Goal: Obtain resource: Obtain resource

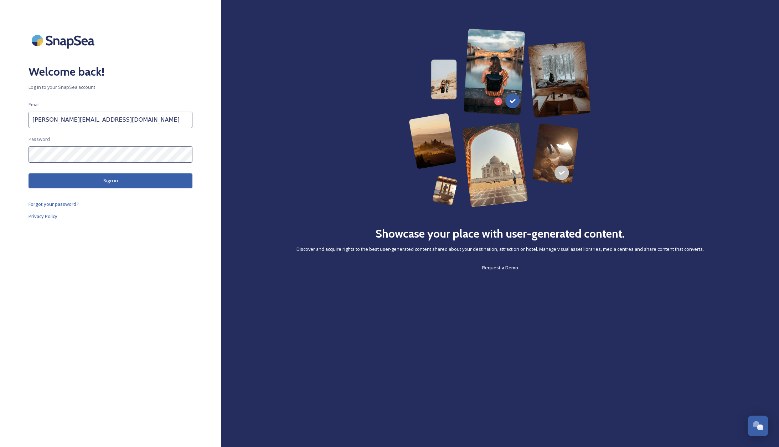
click at [120, 180] on button "Sign in" at bounding box center [111, 180] width 164 height 15
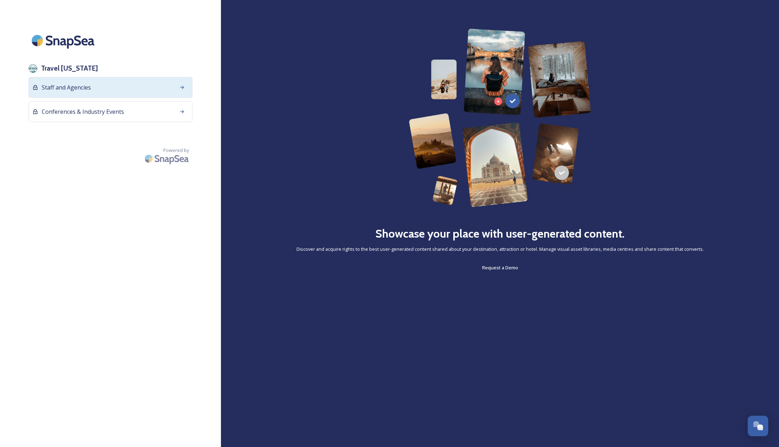
click at [66, 86] on span "Staff and Agencies" at bounding box center [66, 87] width 49 height 9
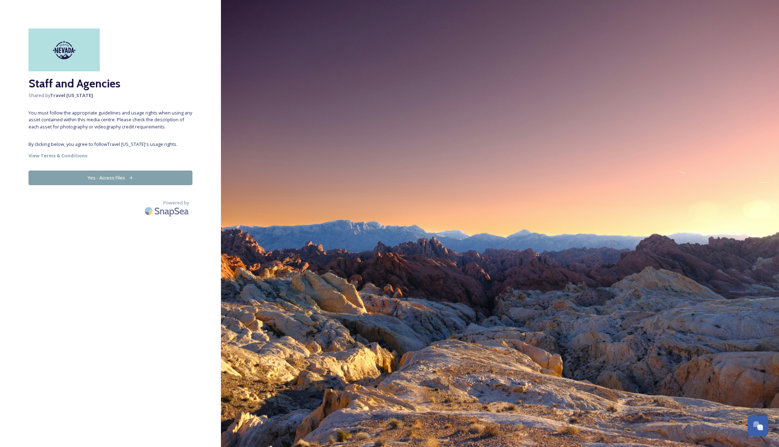
click at [92, 176] on button "Yes - Access Files" at bounding box center [111, 177] width 164 height 15
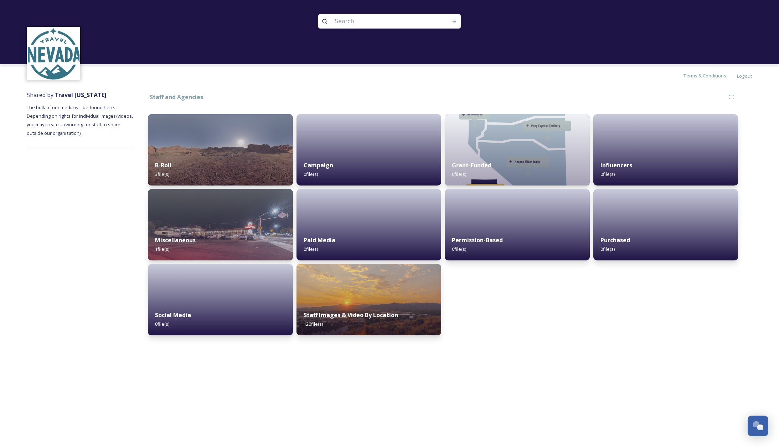
click at [377, 20] on input at bounding box center [380, 22] width 98 height 16
drag, startPoint x: 347, startPoint y: 20, endPoint x: 313, endPoint y: 20, distance: 33.5
click at [331, 20] on input "dr" at bounding box center [380, 22] width 98 height 16
type input "loneliest road"
click at [455, 21] on icon at bounding box center [455, 22] width 4 height 4
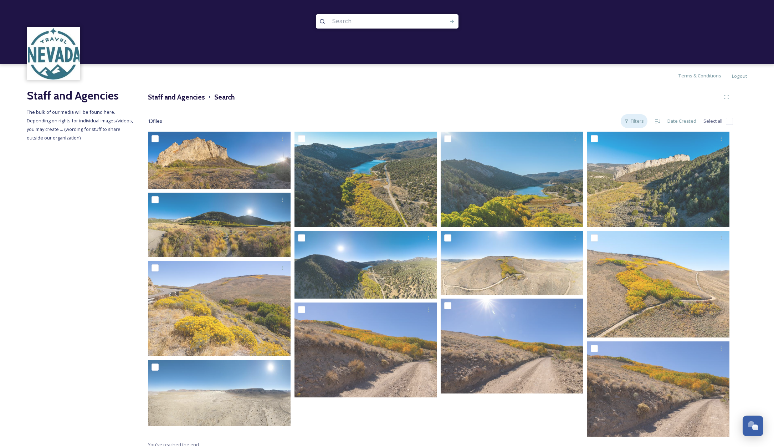
click at [636, 120] on div "Filters" at bounding box center [634, 121] width 27 height 14
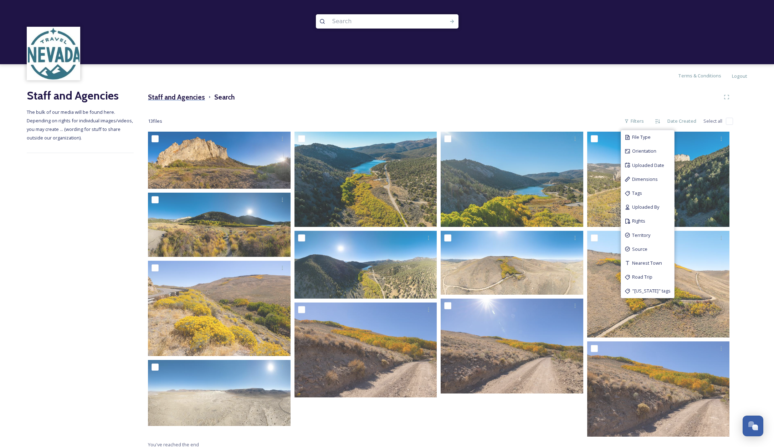
click at [183, 94] on h3 "Staff and Agencies" at bounding box center [176, 97] width 57 height 10
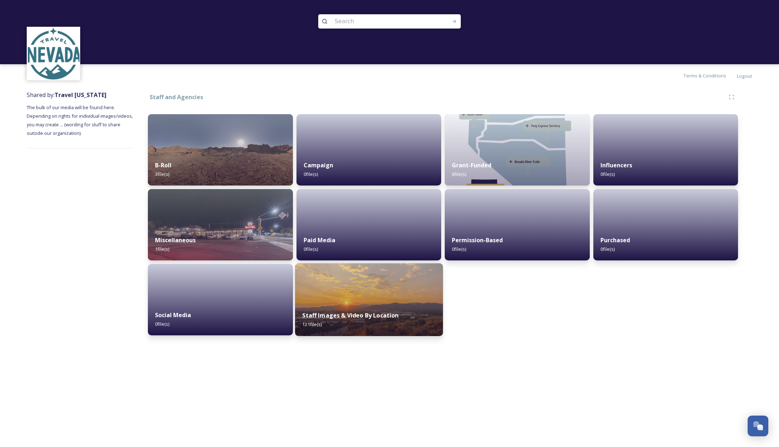
click at [394, 317] on strong "Staff Images & Video By Location" at bounding box center [350, 315] width 96 height 8
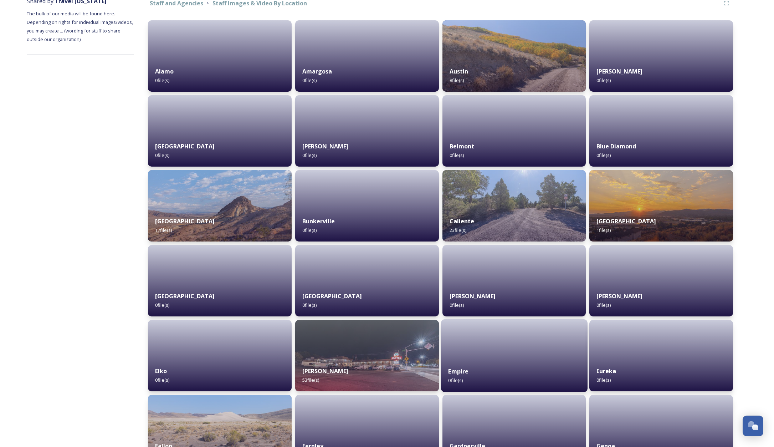
scroll to position [119, 0]
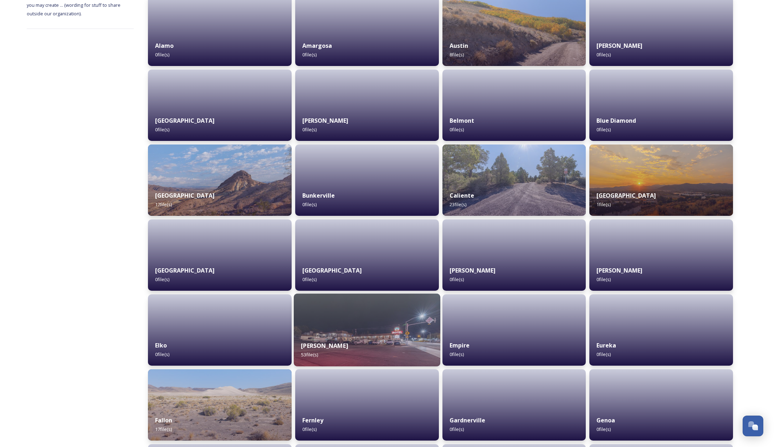
click at [389, 334] on div "[PERSON_NAME] 53 file(s)" at bounding box center [367, 350] width 147 height 32
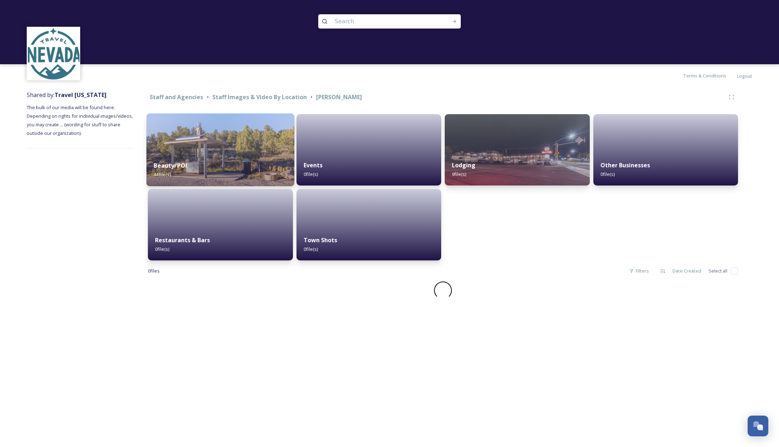
click at [256, 167] on div "Beauty/POI 44 file(s)" at bounding box center [221, 170] width 148 height 32
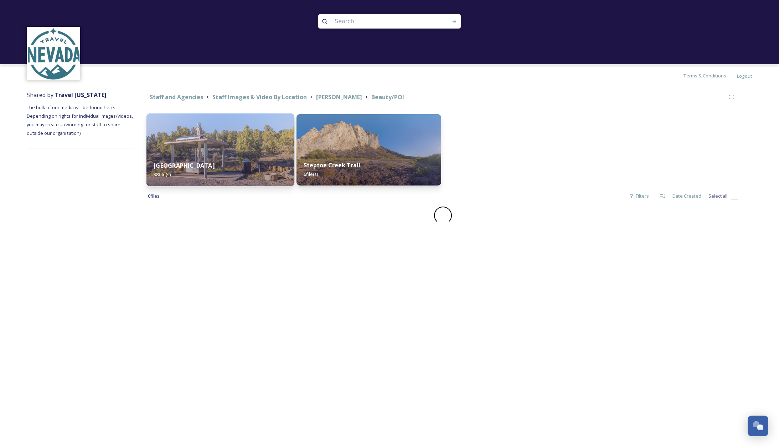
click at [224, 154] on img at bounding box center [221, 149] width 148 height 73
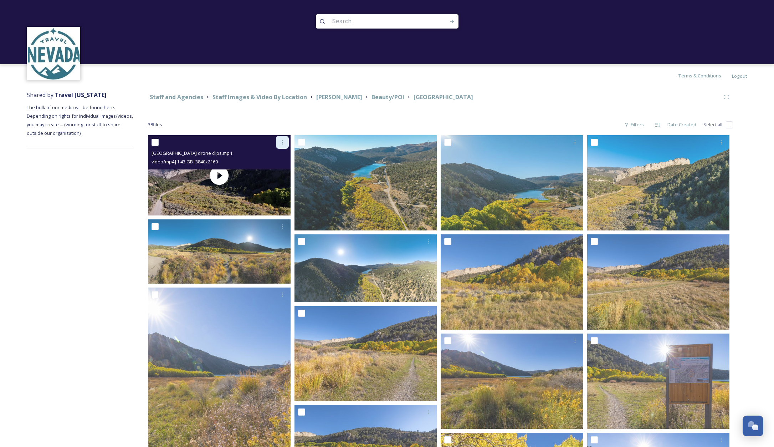
click at [282, 141] on icon at bounding box center [283, 142] width 6 height 6
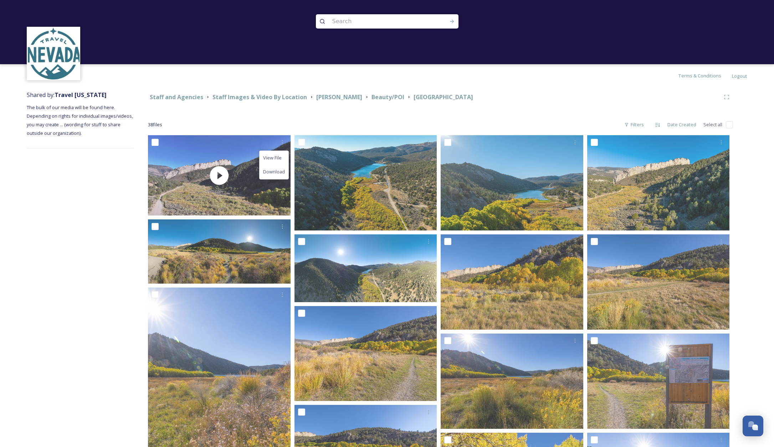
click at [229, 115] on div "Staff and Agencies Staff Images & Video By Location [PERSON_NAME] Beauty/POI [G…" at bounding box center [441, 428] width 614 height 683
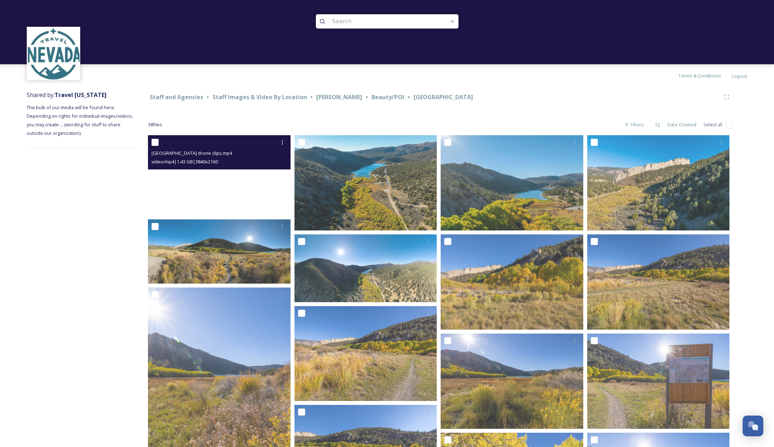
click at [231, 199] on video "Cave Rock State Park drone clips.mp4" at bounding box center [219, 175] width 143 height 80
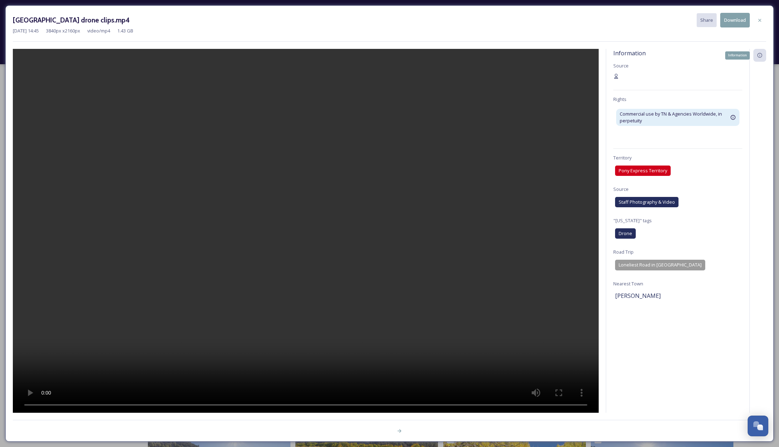
click at [759, 56] on icon at bounding box center [760, 55] width 6 height 6
click at [761, 20] on icon at bounding box center [760, 20] width 6 height 6
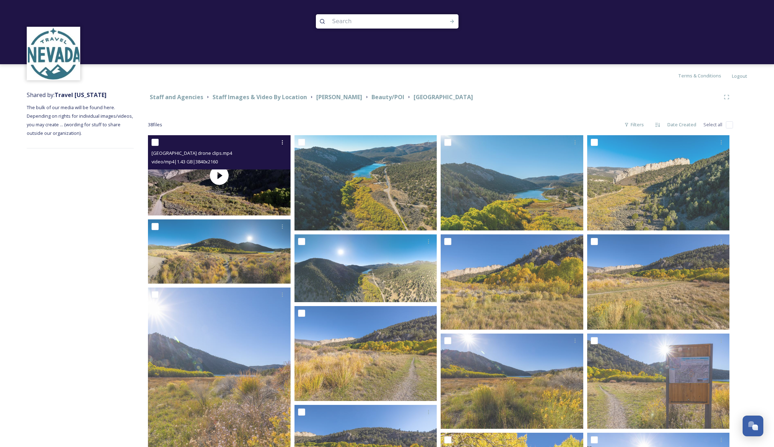
click at [156, 143] on input "checkbox" at bounding box center [155, 142] width 7 height 7
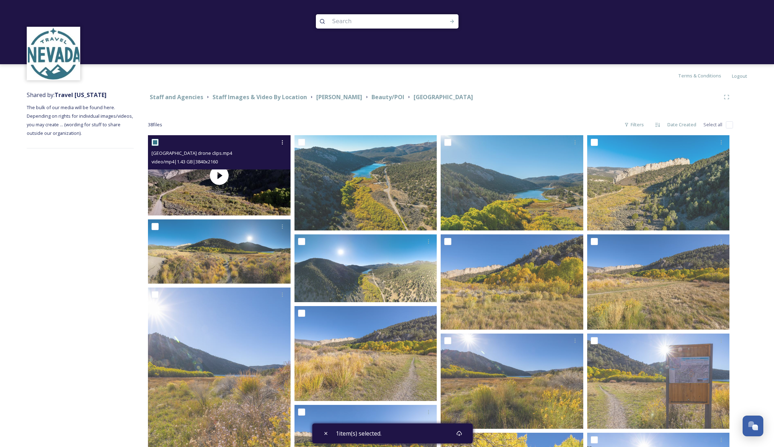
click at [155, 140] on input "checkbox" at bounding box center [155, 142] width 7 height 7
checkbox input "false"
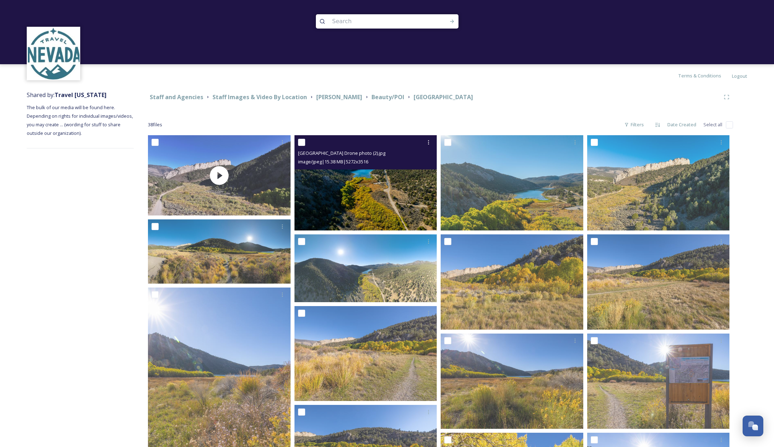
click at [302, 142] on input "checkbox" at bounding box center [301, 142] width 7 height 7
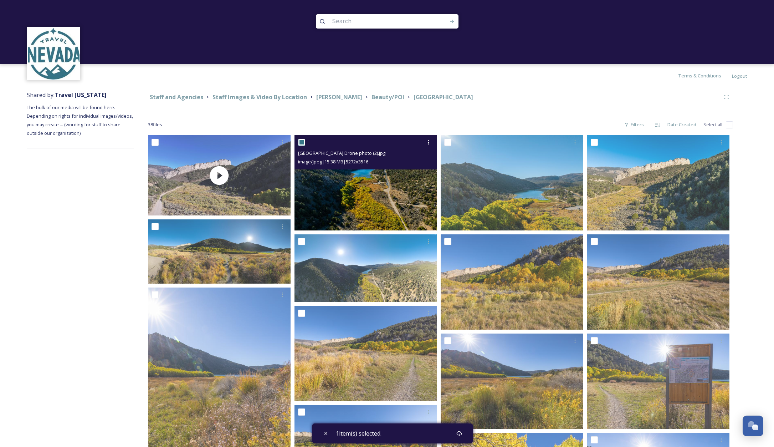
click at [302, 142] on input "checkbox" at bounding box center [301, 142] width 7 height 7
checkbox input "false"
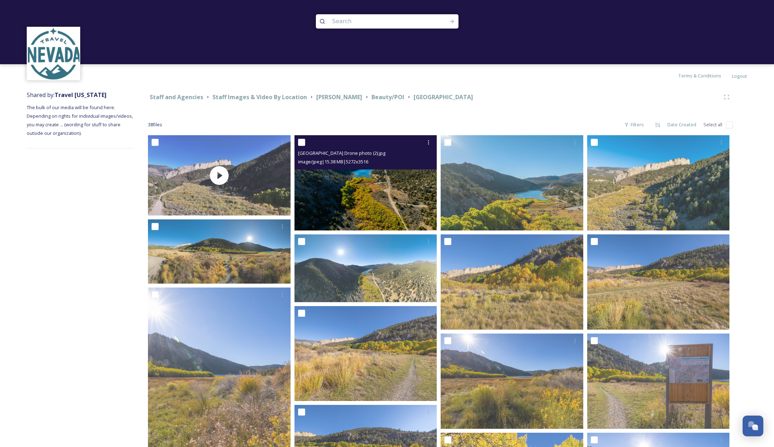
click at [360, 193] on img at bounding box center [365, 182] width 143 height 95
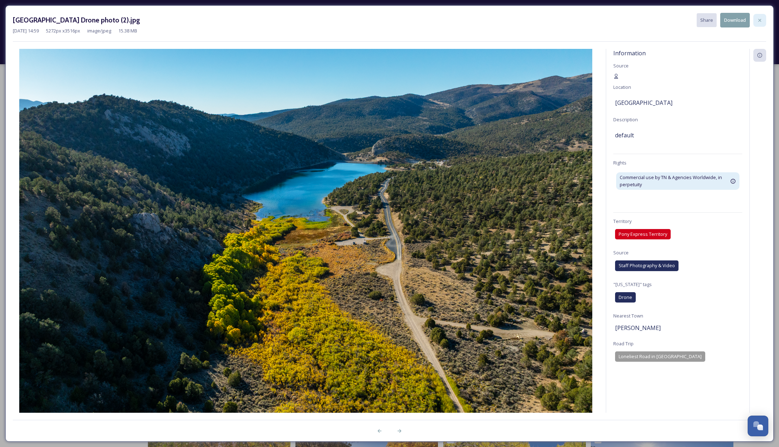
click at [759, 21] on icon at bounding box center [760, 20] width 6 height 6
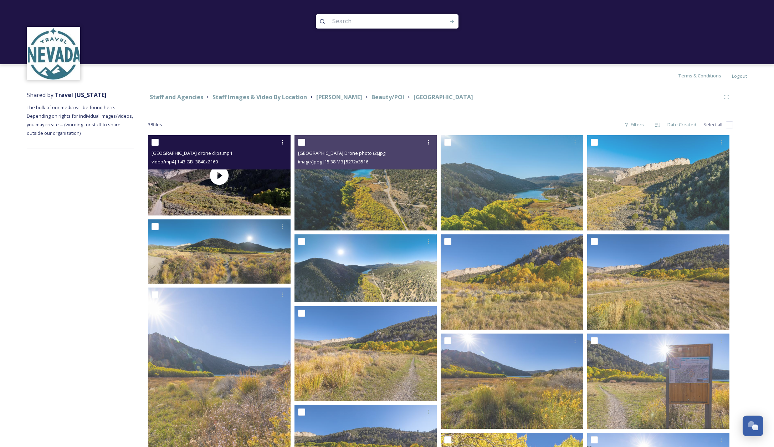
click at [155, 143] on input "checkbox" at bounding box center [155, 142] width 7 height 7
checkbox input "true"
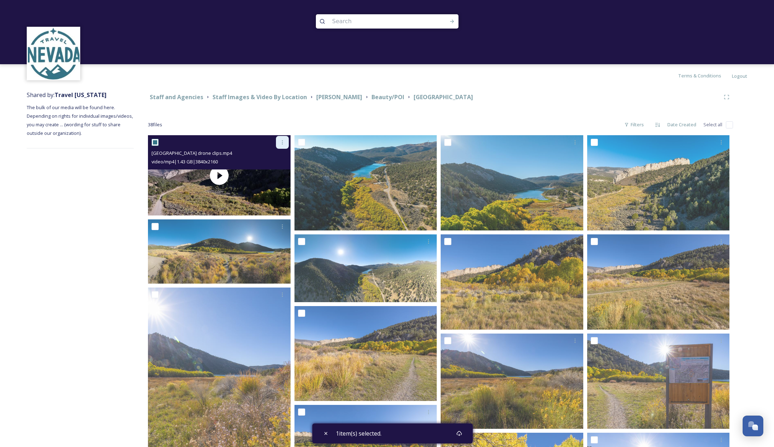
click at [281, 140] on icon at bounding box center [283, 142] width 6 height 6
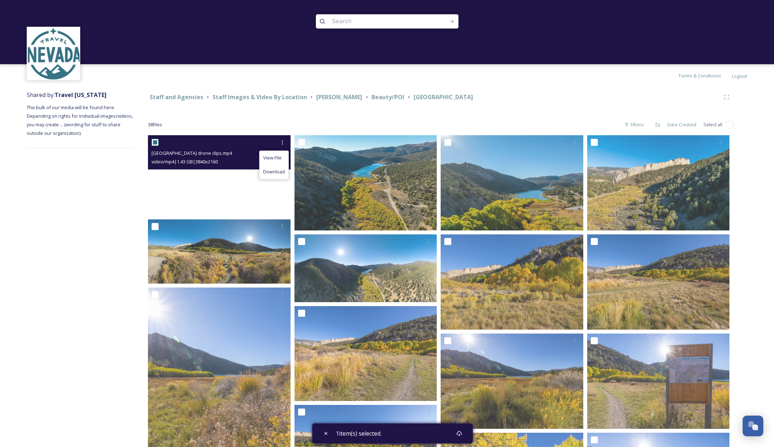
click at [217, 193] on video "Cave Rock State Park drone clips.mp4" at bounding box center [219, 175] width 143 height 80
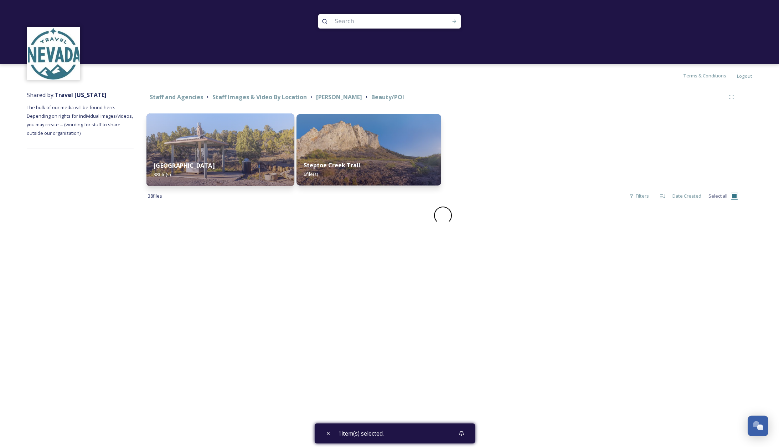
click at [240, 151] on img at bounding box center [221, 149] width 148 height 73
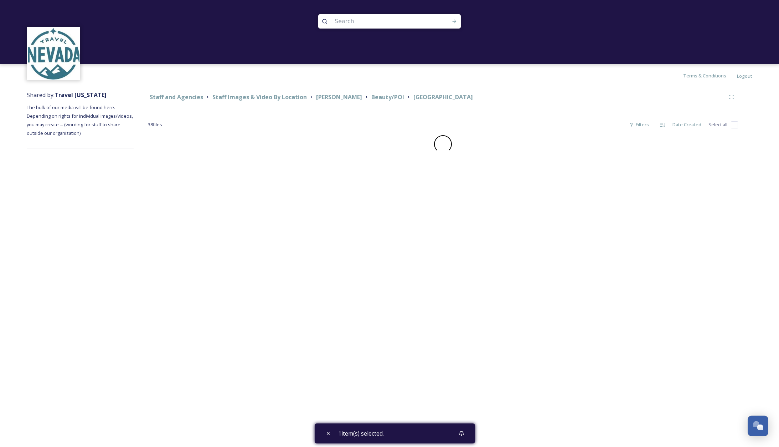
checkbox input "false"
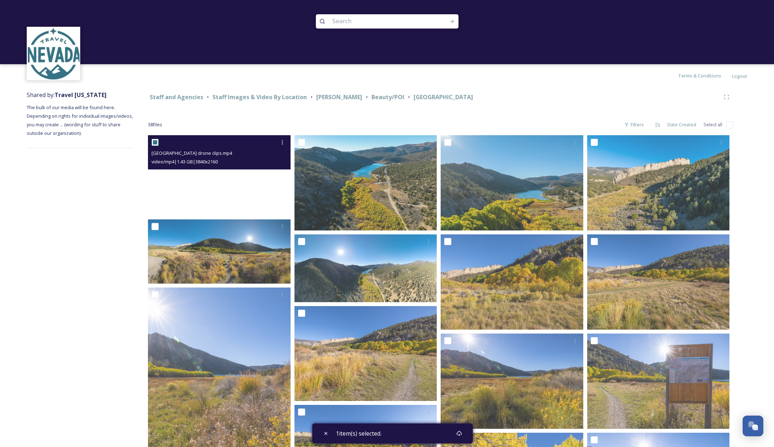
click at [249, 192] on video "Cave Rock State Park drone clips.mp4" at bounding box center [219, 175] width 143 height 80
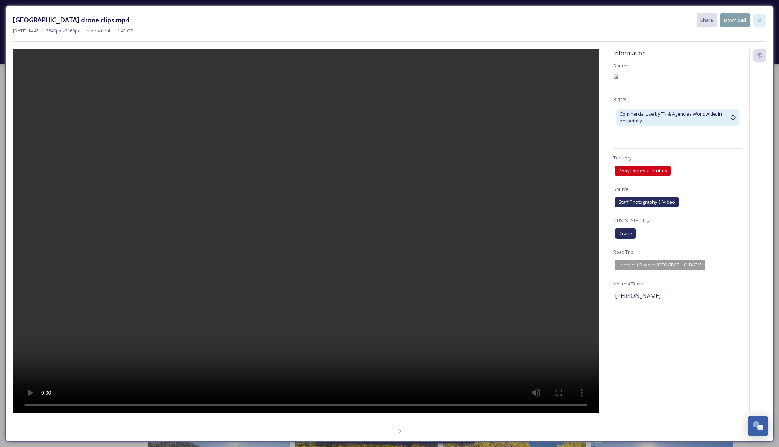
click at [762, 19] on icon at bounding box center [760, 20] width 6 height 6
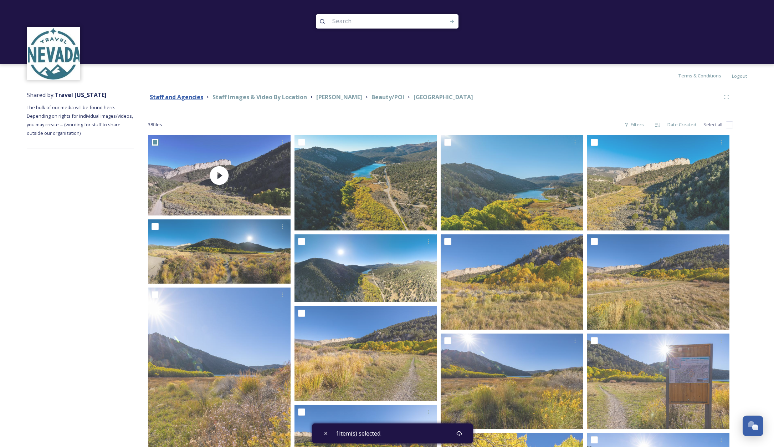
click at [194, 97] on strong "Staff and Agencies" at bounding box center [176, 97] width 53 height 8
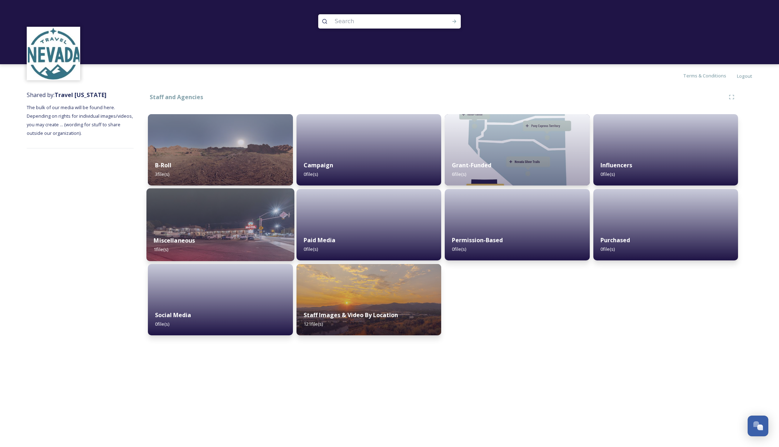
click at [219, 235] on div "Miscellaneous 1 file(s)" at bounding box center [221, 245] width 148 height 32
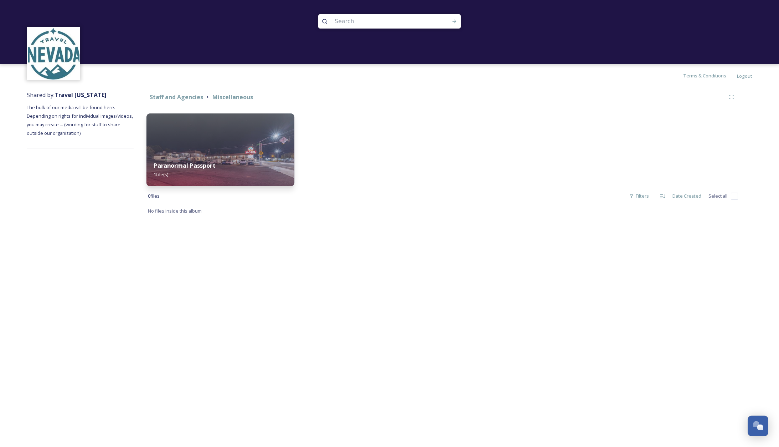
click at [235, 149] on img at bounding box center [221, 149] width 148 height 73
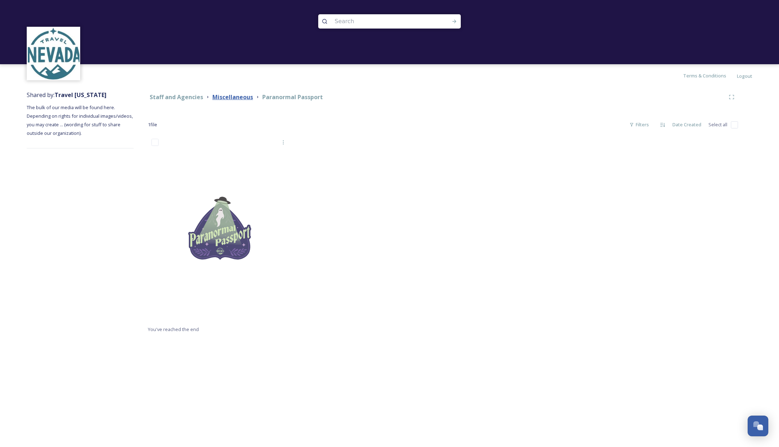
click at [241, 97] on strong "Miscellaneous" at bounding box center [232, 97] width 41 height 8
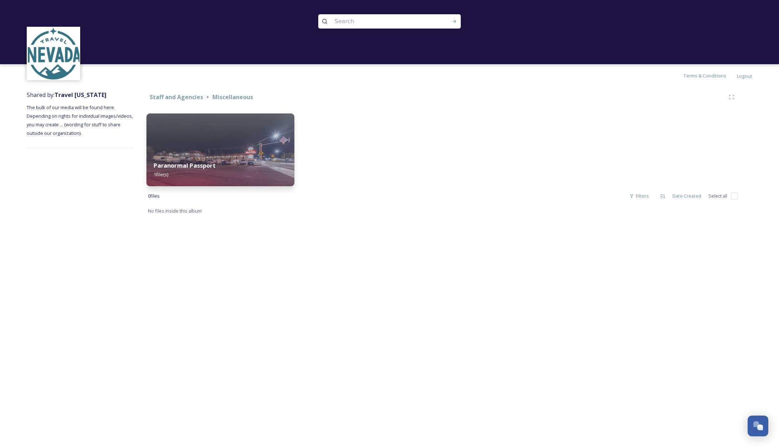
click at [232, 154] on div "Paranormal Passport 1 file(s)" at bounding box center [221, 170] width 148 height 32
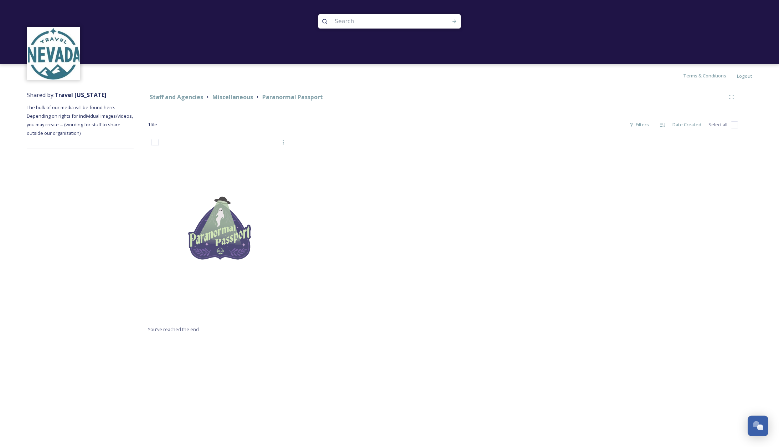
drag, startPoint x: 249, startPoint y: 97, endPoint x: 258, endPoint y: 99, distance: 9.3
click at [249, 97] on strong "Miscellaneous" at bounding box center [232, 97] width 41 height 8
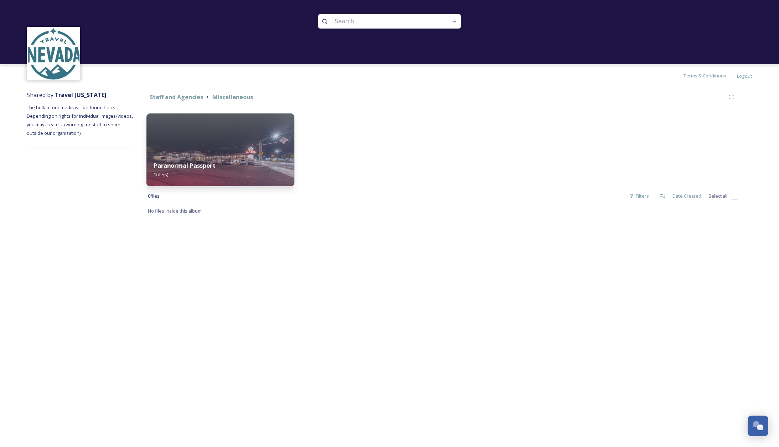
click at [287, 121] on img at bounding box center [221, 149] width 148 height 73
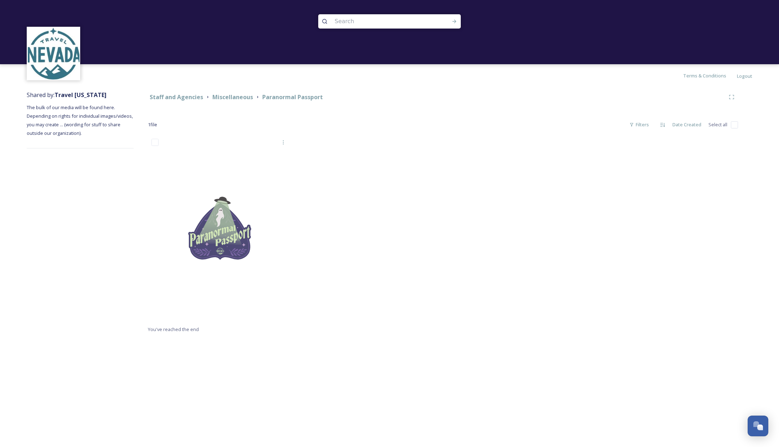
drag, startPoint x: 246, startPoint y: 98, endPoint x: 311, endPoint y: 83, distance: 66.8
click at [246, 98] on strong "Miscellaneous" at bounding box center [232, 97] width 41 height 8
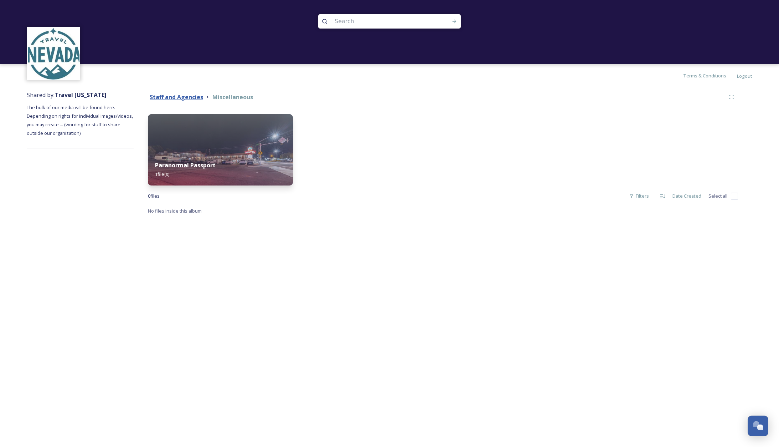
click at [173, 95] on strong "Staff and Agencies" at bounding box center [176, 97] width 53 height 8
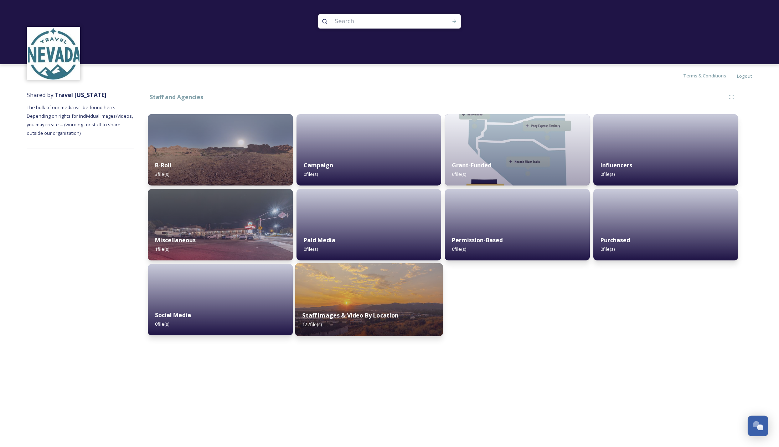
click at [342, 290] on img at bounding box center [369, 299] width 148 height 73
click at [342, 290] on div "Terms & Conditions Logout Shared by: Travel [US_STATE] The bulk of our media wi…" at bounding box center [389, 223] width 779 height 447
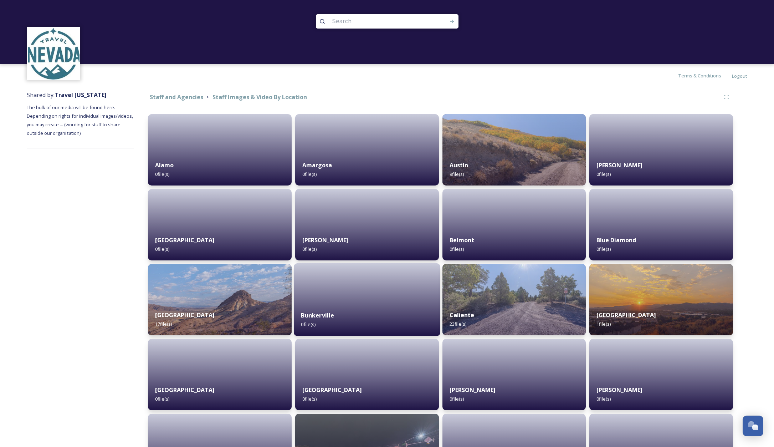
scroll to position [3, 0]
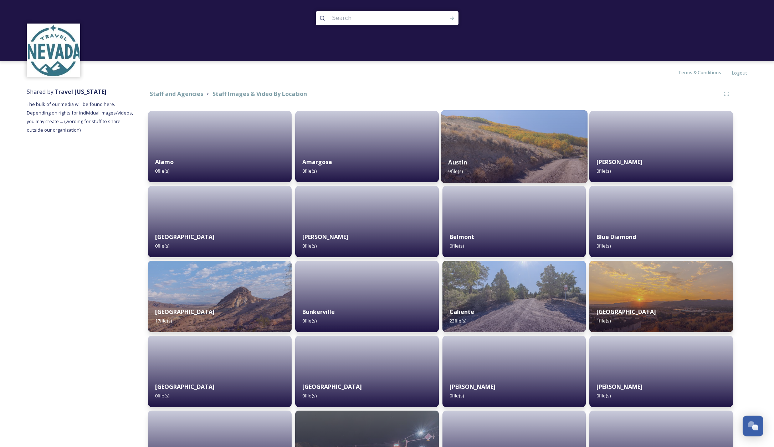
click at [539, 154] on div "Austin 9 file(s)" at bounding box center [514, 166] width 147 height 32
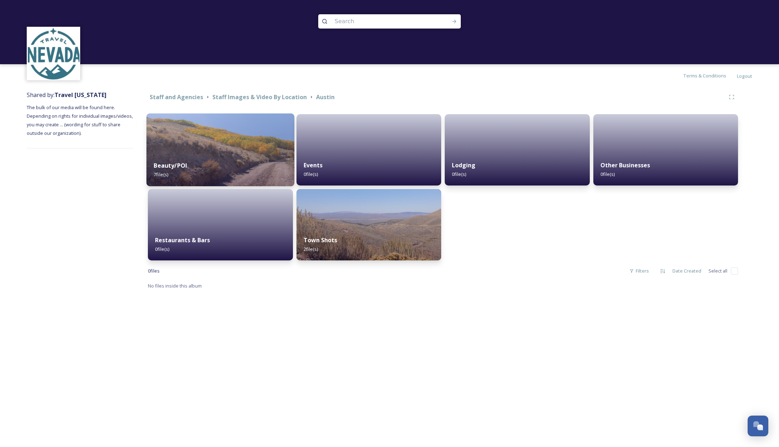
click at [230, 149] on img at bounding box center [221, 149] width 148 height 73
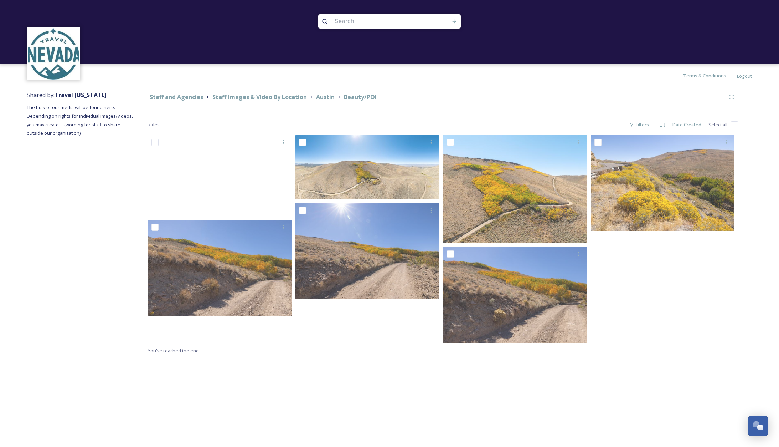
click at [245, 170] on video "East of Austin - Fall Color Clips with Jeep.mp4" at bounding box center [220, 175] width 144 height 81
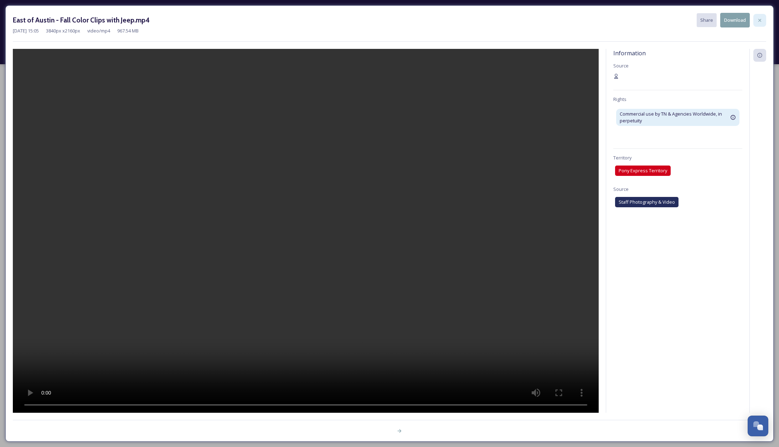
click at [762, 19] on icon at bounding box center [760, 20] width 6 height 6
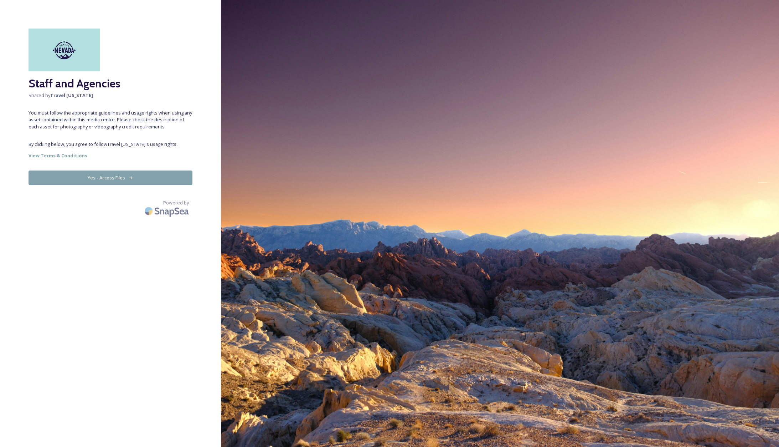
click at [110, 177] on button "Yes - Access Files" at bounding box center [111, 177] width 164 height 15
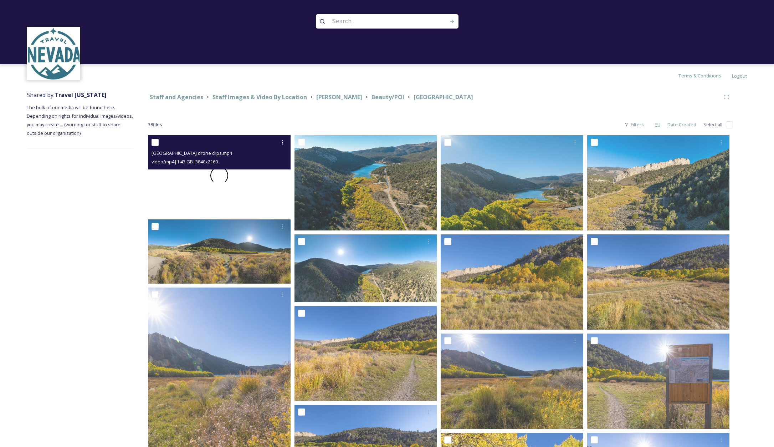
click at [260, 180] on div at bounding box center [219, 175] width 143 height 80
click at [242, 197] on video "Cave Rock State Park drone clips.mp4" at bounding box center [219, 175] width 143 height 80
